Goal: Obtain resource: Download file/media

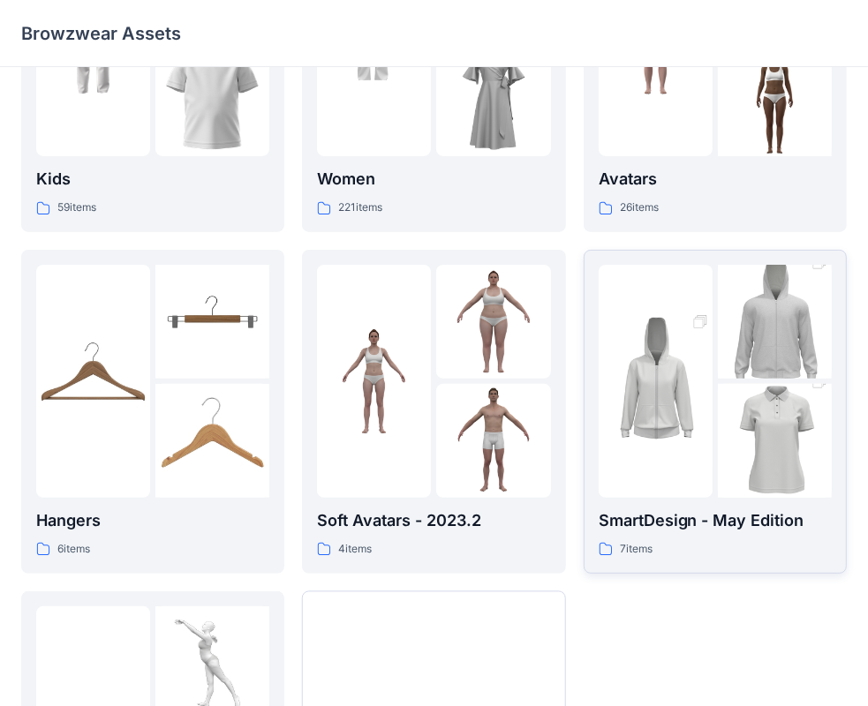
scroll to position [177, 0]
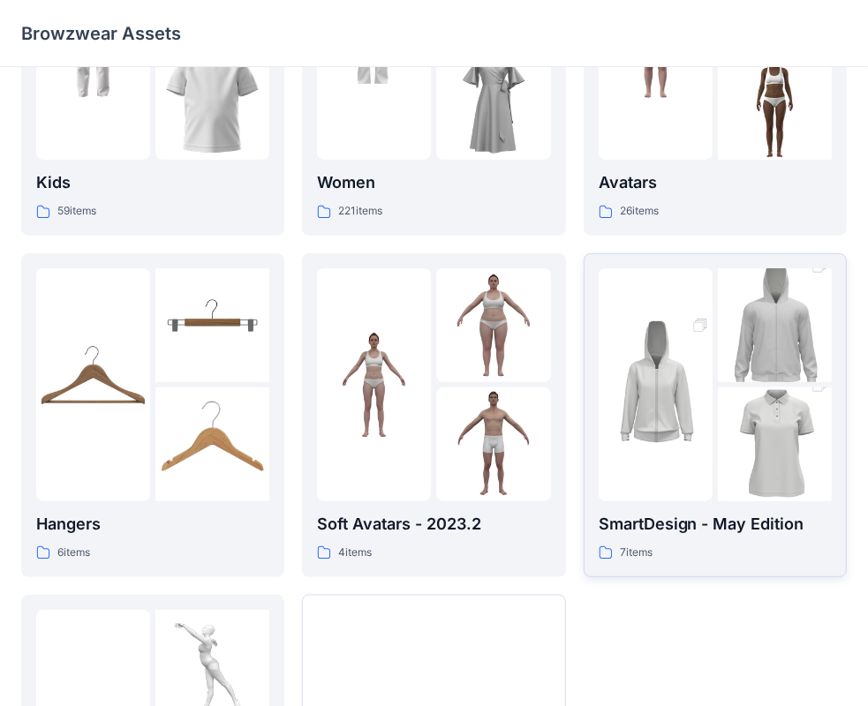
click at [766, 418] on img at bounding box center [775, 444] width 114 height 171
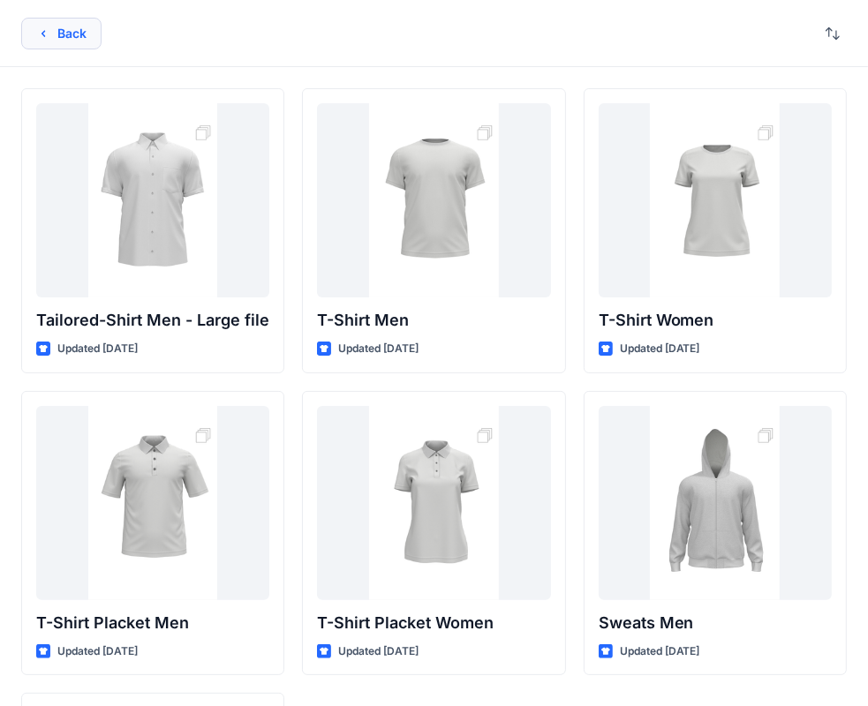
click at [59, 36] on button "Back" at bounding box center [61, 34] width 80 height 32
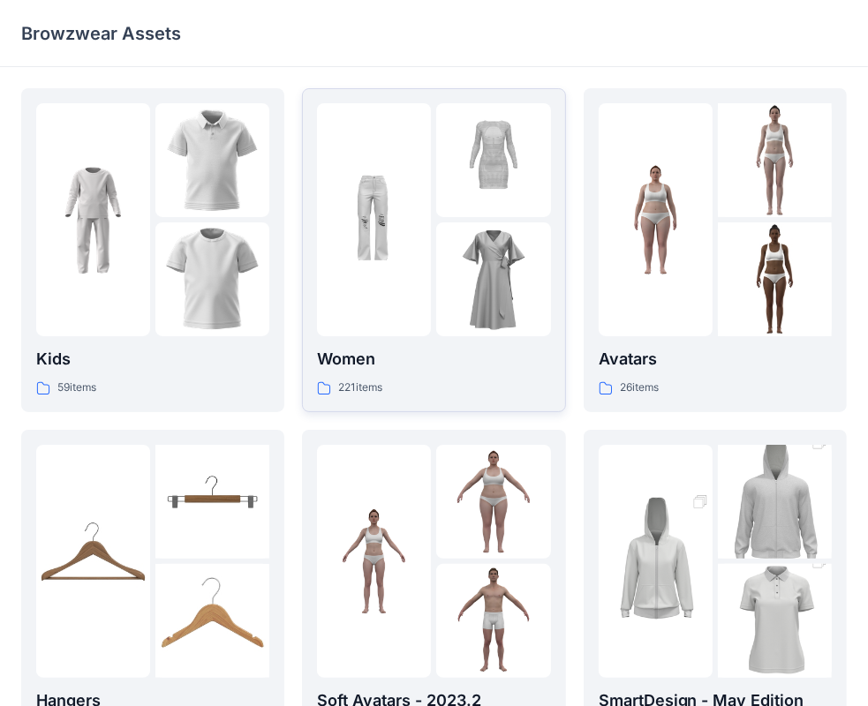
click at [487, 265] on img at bounding box center [493, 279] width 114 height 114
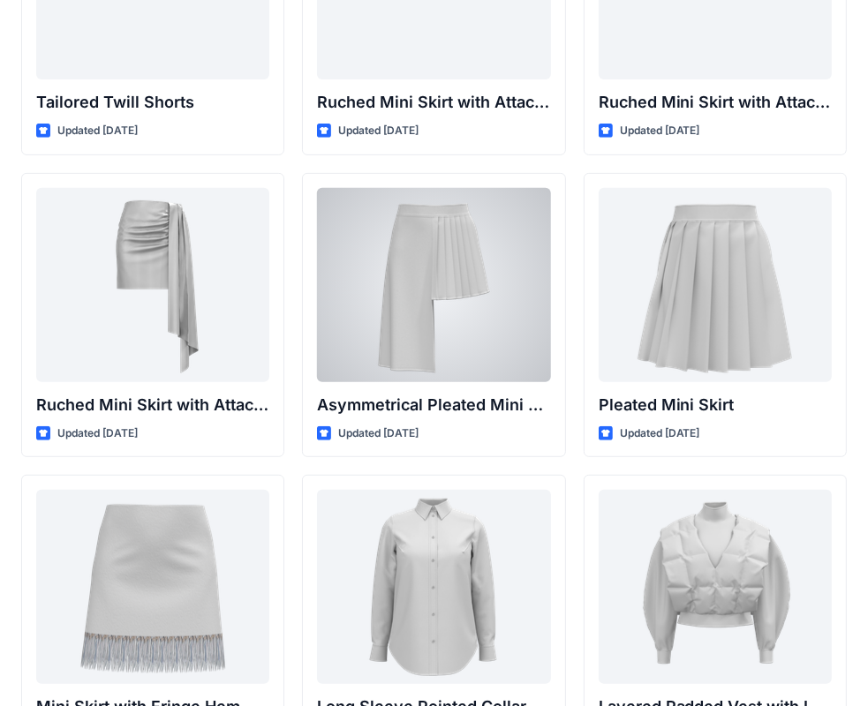
scroll to position [4810, 0]
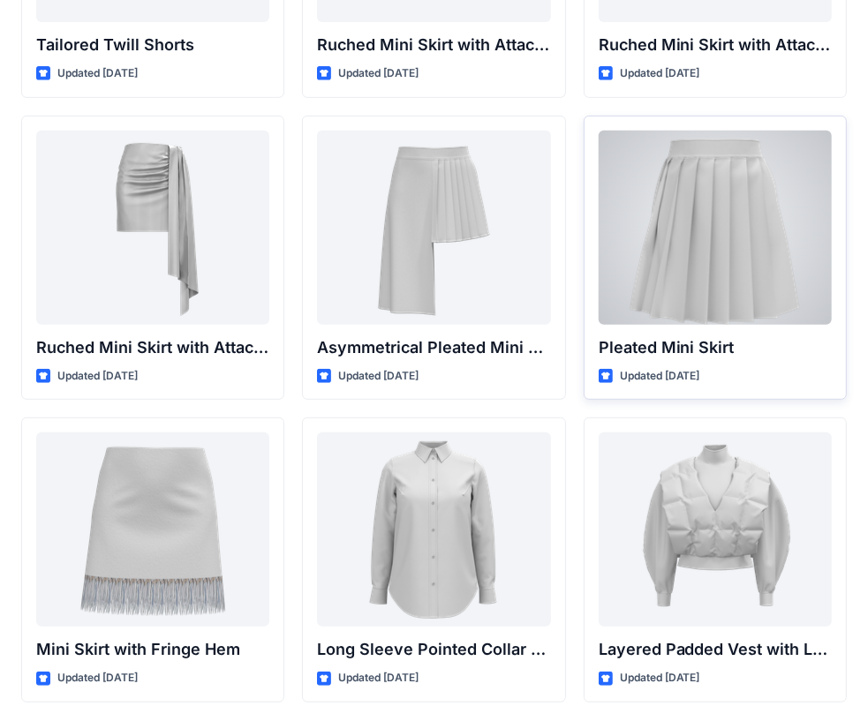
click at [667, 267] on div at bounding box center [714, 228] width 233 height 194
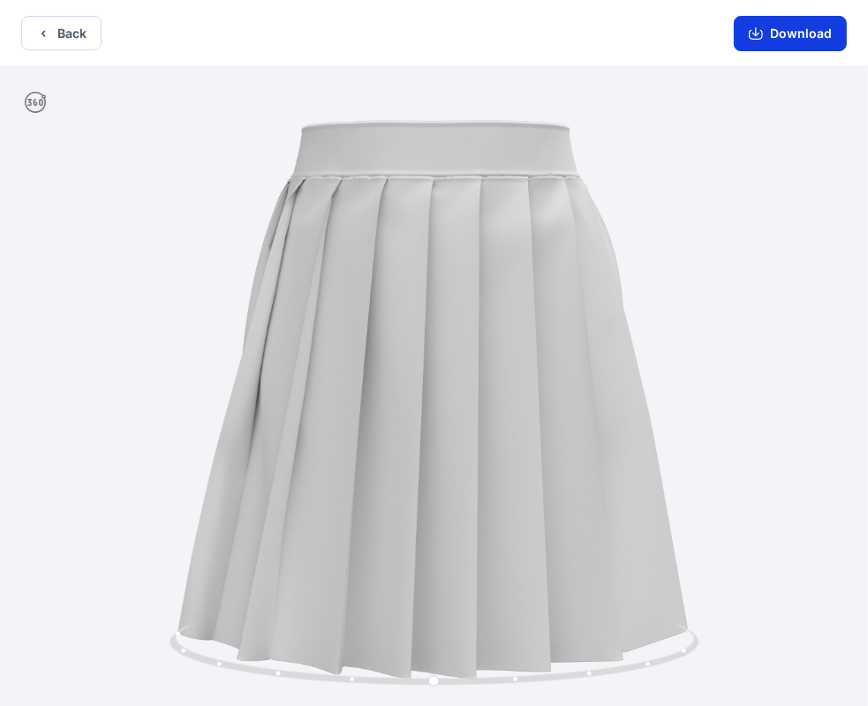
click at [760, 30] on icon "button" at bounding box center [755, 33] width 14 height 14
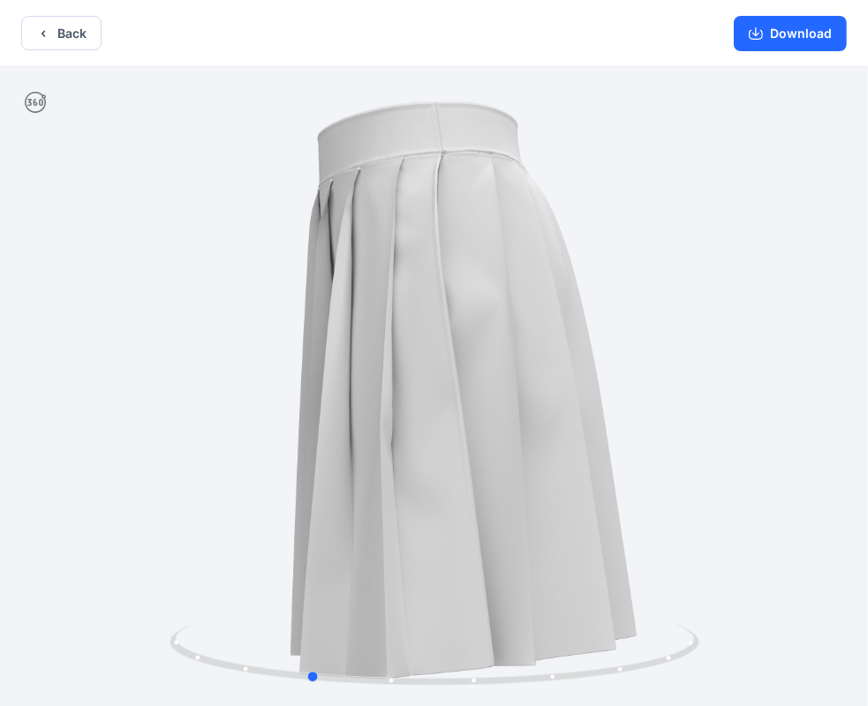
drag, startPoint x: 610, startPoint y: 304, endPoint x: 464, endPoint y: 374, distance: 161.8
click at [464, 374] on div at bounding box center [434, 388] width 868 height 643
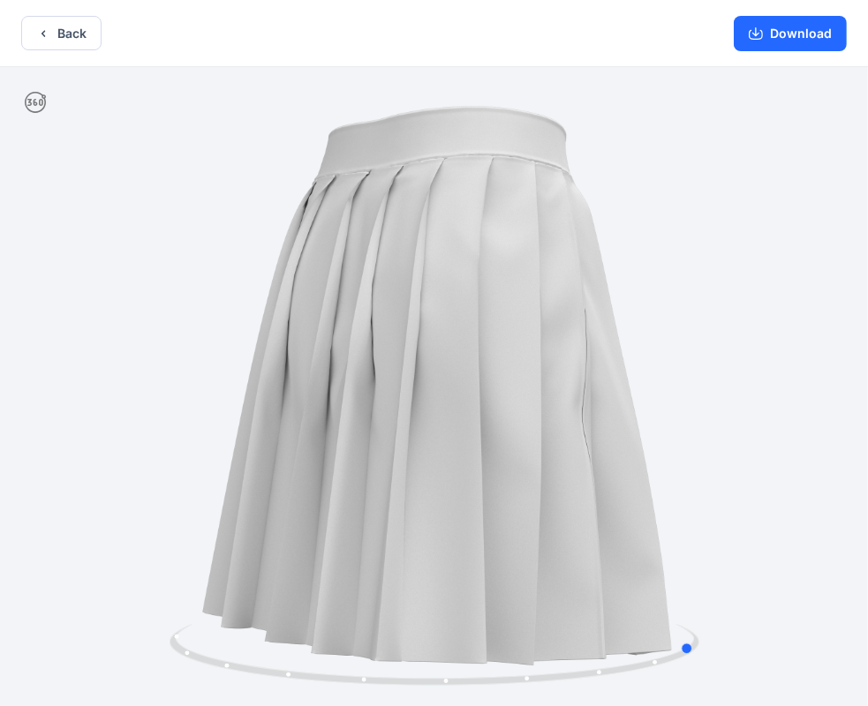
drag, startPoint x: 471, startPoint y: 379, endPoint x: 310, endPoint y: 365, distance: 162.1
click at [310, 365] on div at bounding box center [434, 388] width 868 height 643
drag, startPoint x: 510, startPoint y: 372, endPoint x: 605, endPoint y: 244, distance: 159.0
click at [332, 395] on div at bounding box center [434, 388] width 868 height 643
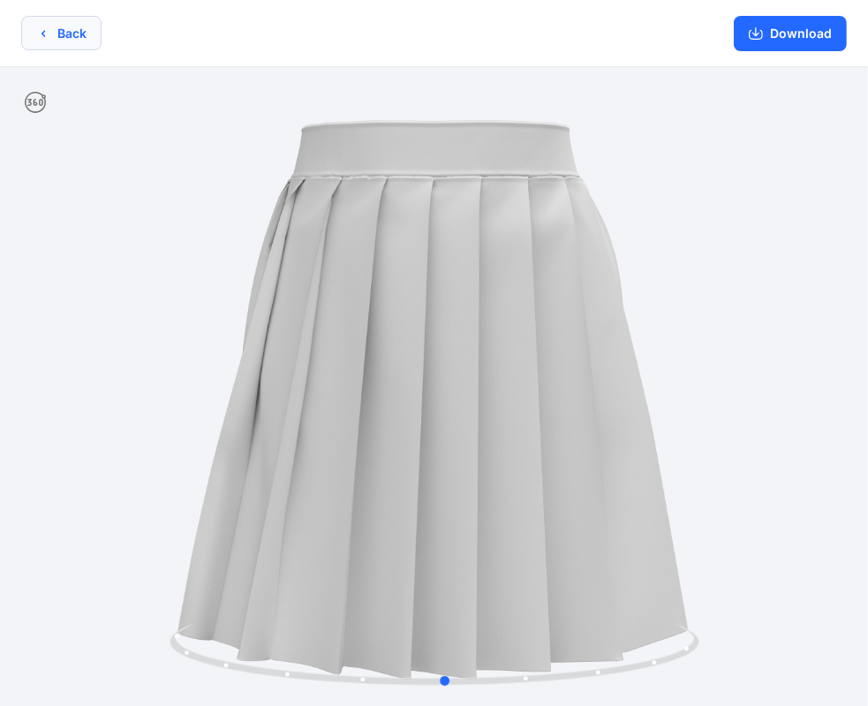
click at [41, 35] on icon "button" at bounding box center [43, 33] width 14 height 14
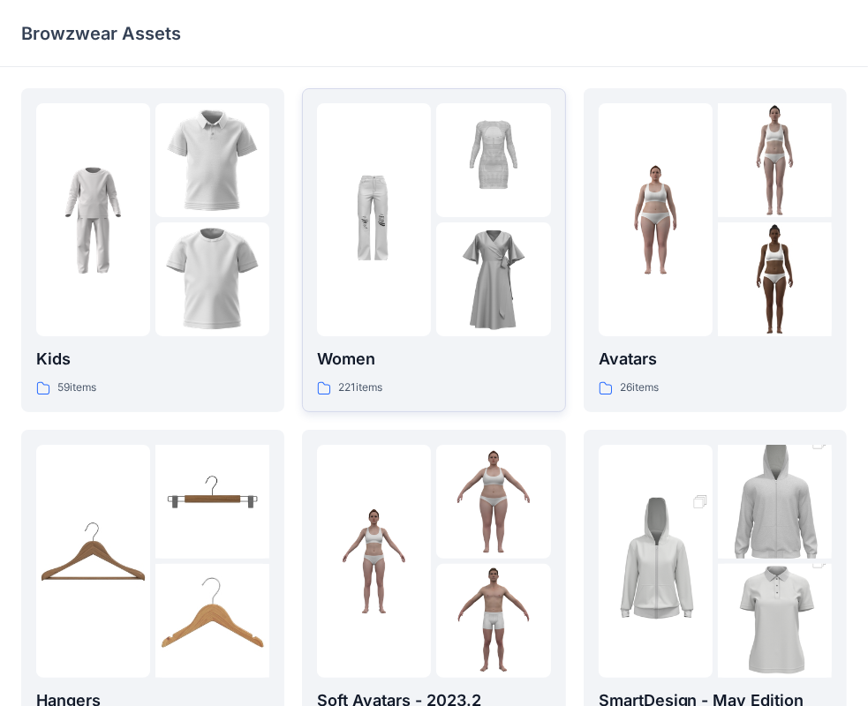
click at [469, 234] on img at bounding box center [493, 279] width 114 height 114
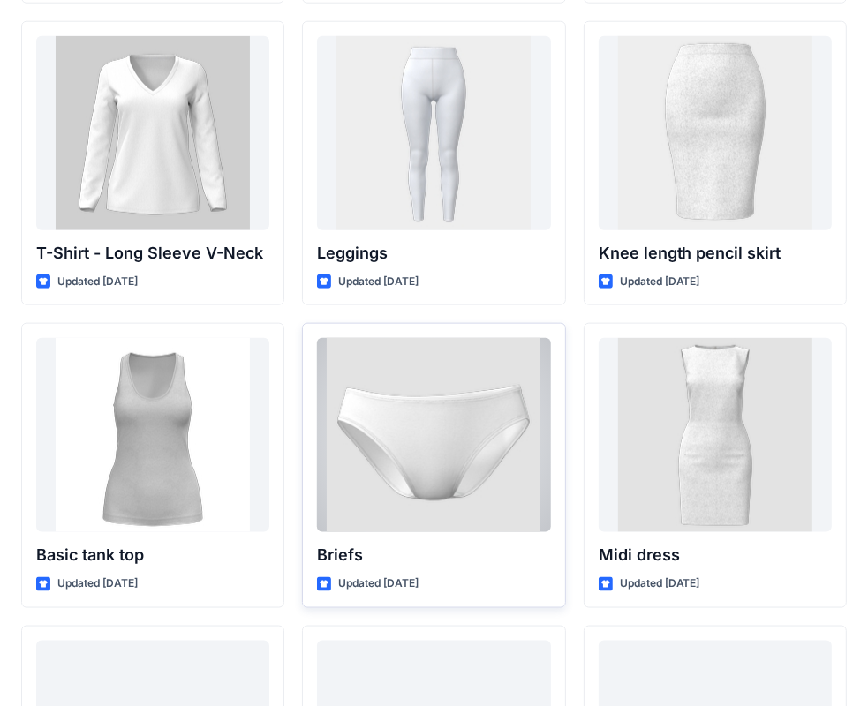
scroll to position [14121, 0]
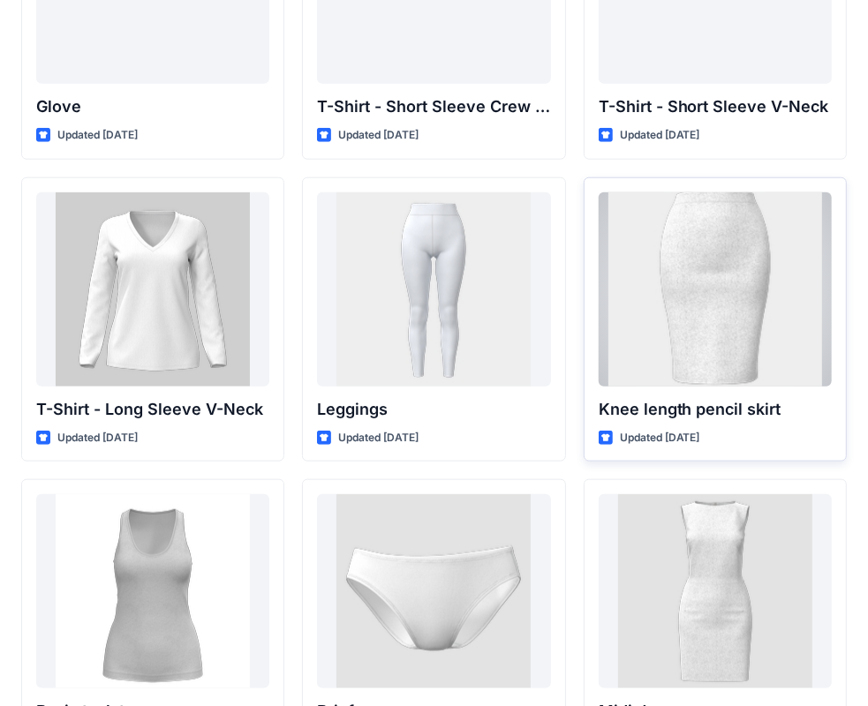
click at [714, 314] on div at bounding box center [714, 289] width 233 height 194
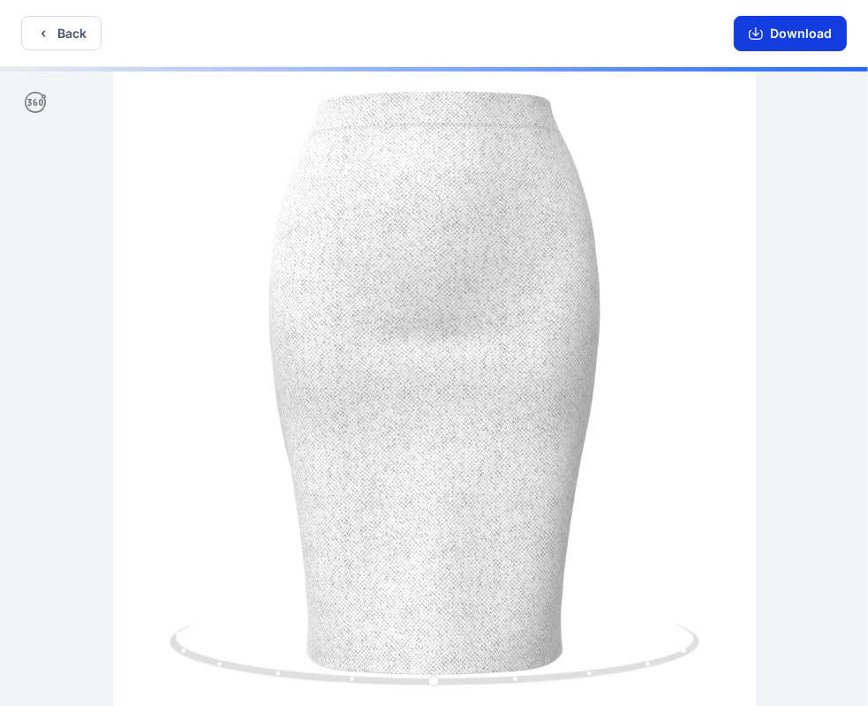
click at [771, 33] on button "Download" at bounding box center [789, 33] width 113 height 35
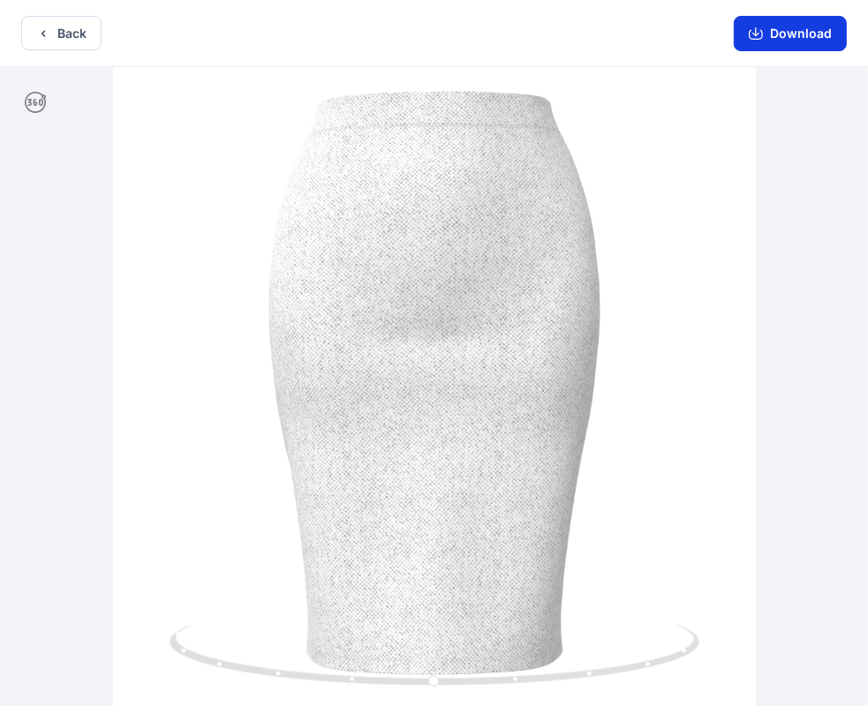
click at [760, 36] on icon "button" at bounding box center [755, 33] width 14 height 14
click at [55, 37] on button "Back" at bounding box center [61, 33] width 80 height 34
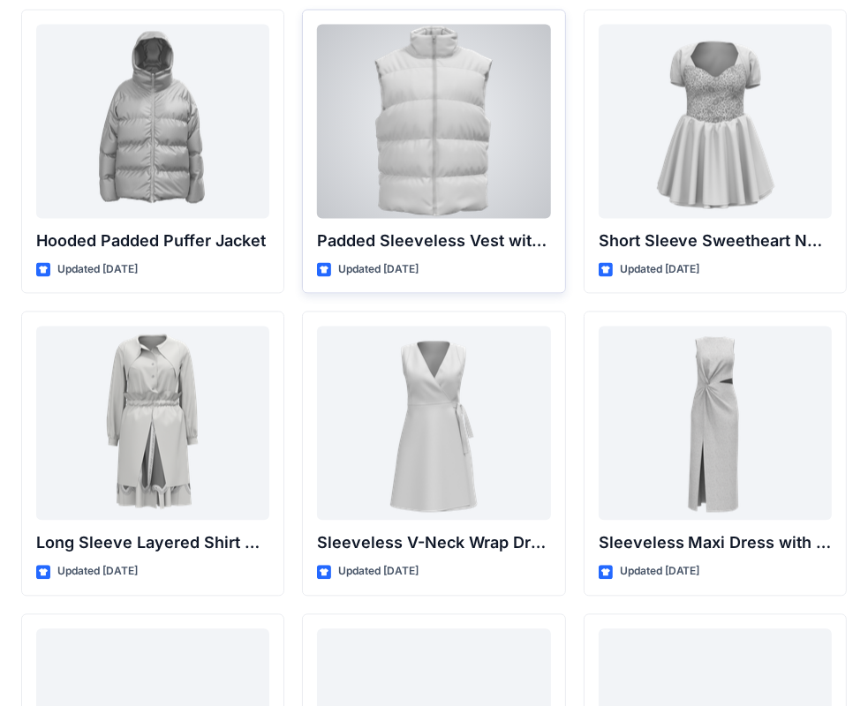
scroll to position [2218, 0]
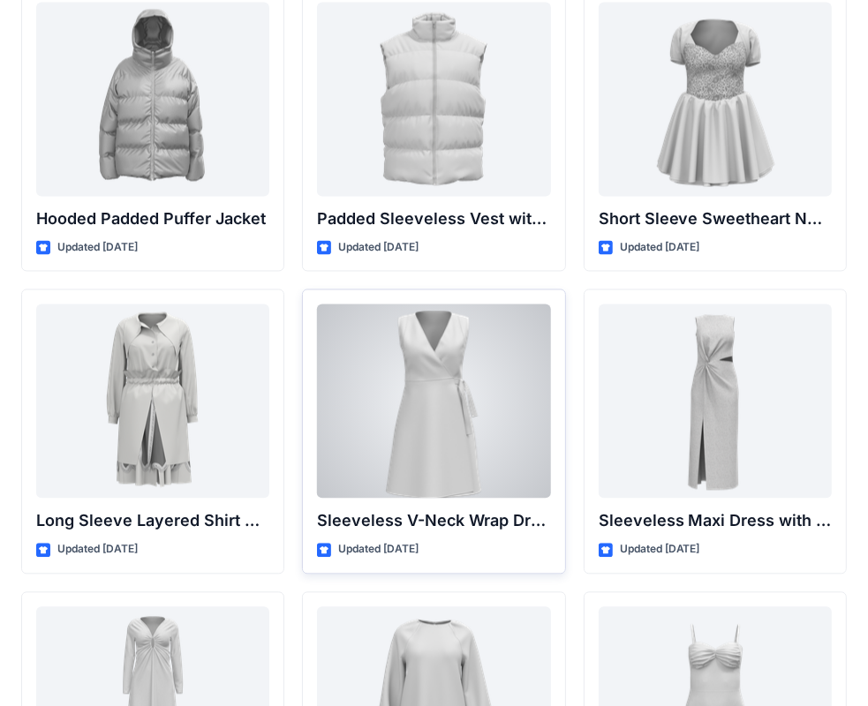
click at [487, 449] on div at bounding box center [433, 401] width 233 height 194
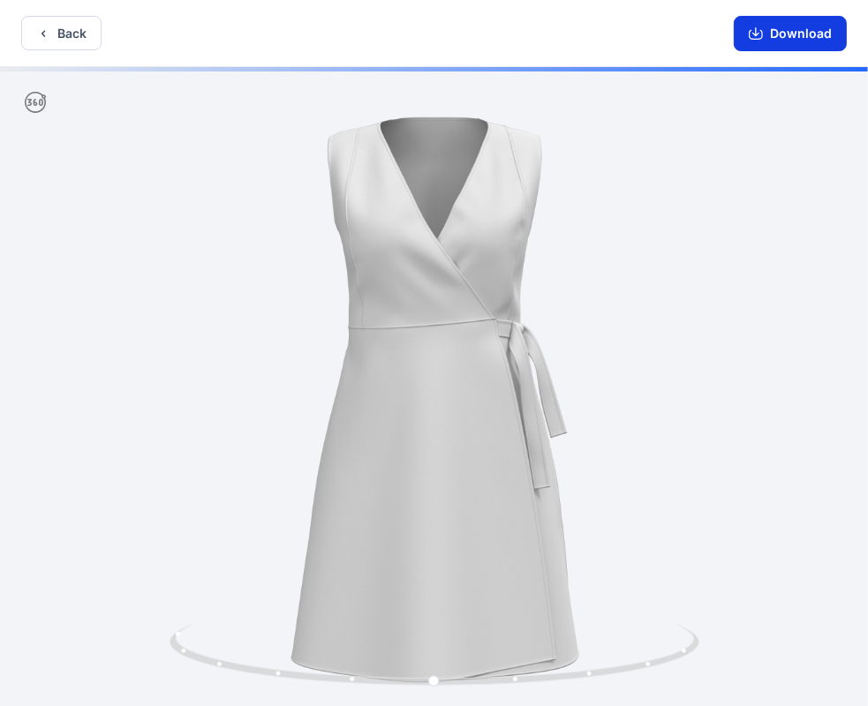
click at [755, 32] on icon "button" at bounding box center [755, 33] width 14 height 14
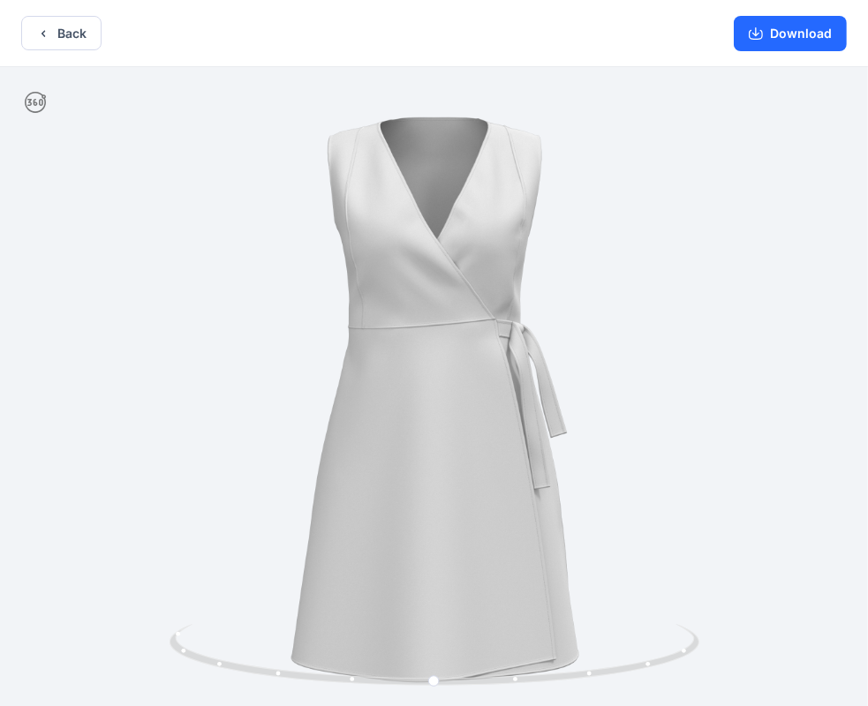
click at [494, 318] on div at bounding box center [434, 388] width 868 height 643
